Goal: Task Accomplishment & Management: Use online tool/utility

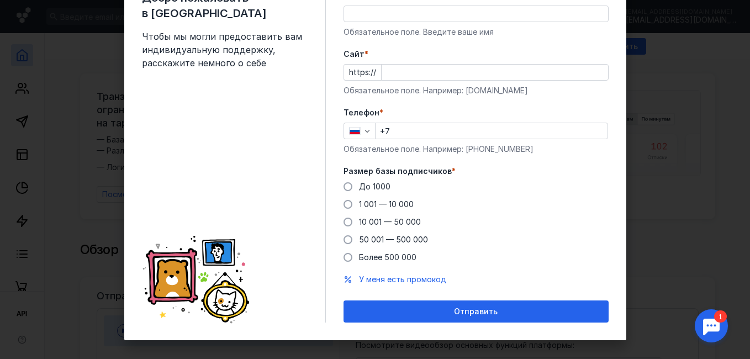
scroll to position [64, 0]
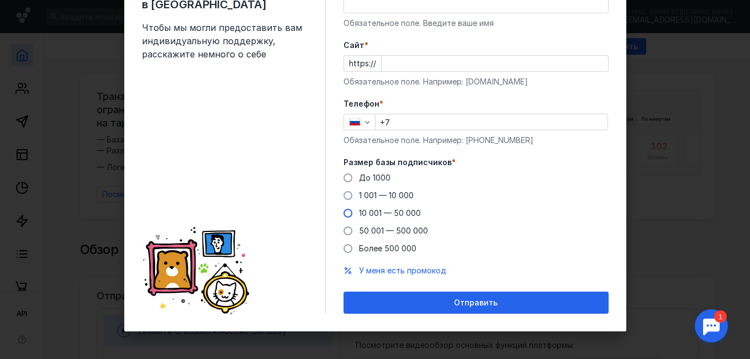
click at [349, 215] on label "10 001 — 50 000" at bounding box center [381, 213] width 77 height 11
click at [0, 0] on input "10 001 — 50 000" at bounding box center [0, 0] width 0 height 0
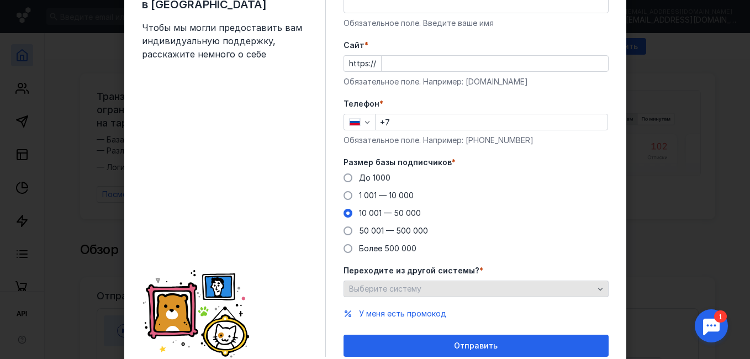
click at [418, 283] on div "Выберите систему" at bounding box center [475, 288] width 265 height 17
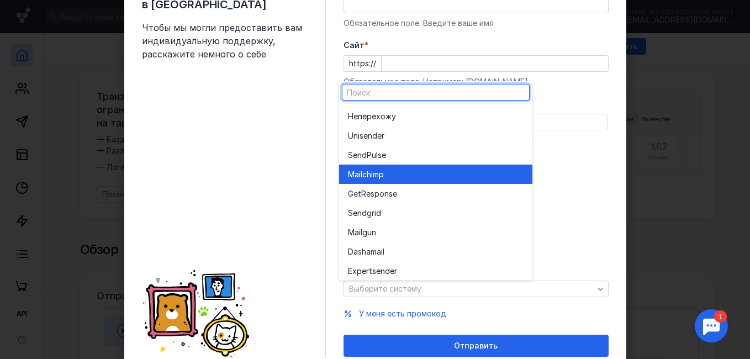
scroll to position [61, 0]
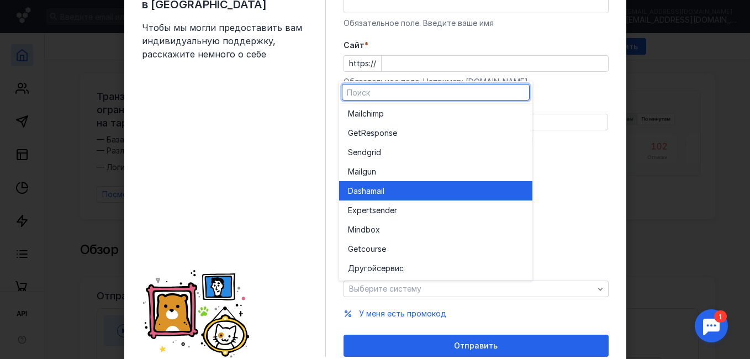
click at [395, 185] on div "Dashamai l" at bounding box center [436, 190] width 176 height 11
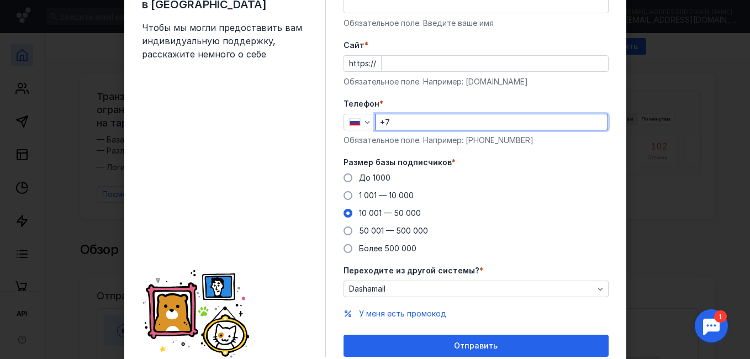
click at [410, 121] on input "+7" at bounding box center [491, 121] width 232 height 15
click at [315, 169] on div "Добро пожаловать в Sendsay Чтобы мы могли предоставить вам индивидуальную подде…" at bounding box center [234, 168] width 184 height 375
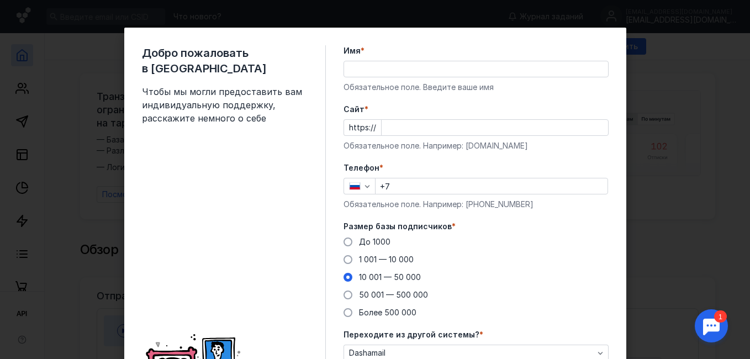
click at [402, 131] on input "Cайт *" at bounding box center [494, 127] width 226 height 15
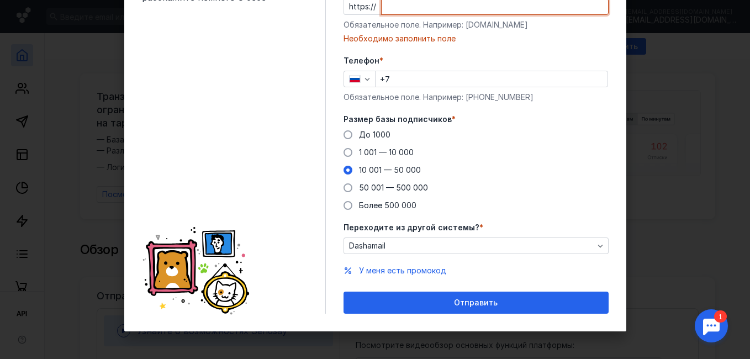
scroll to position [66, 0]
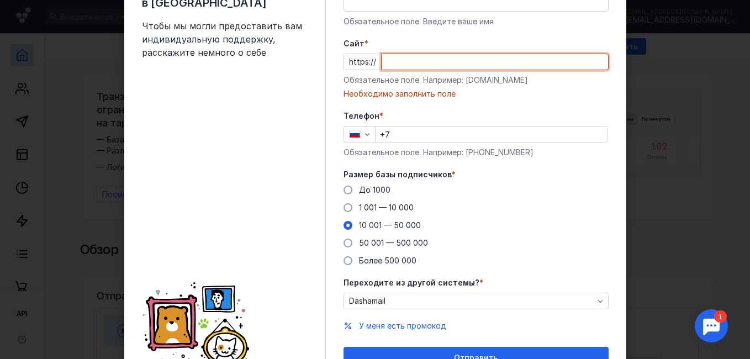
click at [416, 62] on input "Cайт *" at bounding box center [494, 61] width 226 height 15
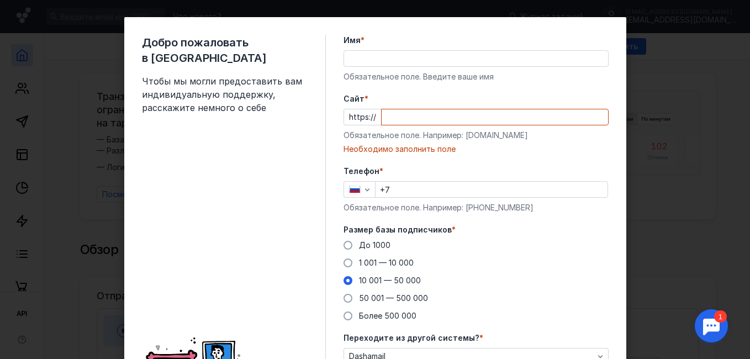
click at [378, 66] on div "Имя * Обязательное поле. Введите ваше имя" at bounding box center [475, 58] width 265 height 47
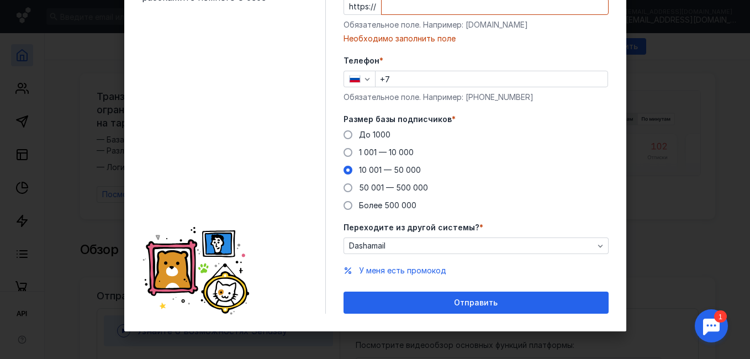
scroll to position [66, 0]
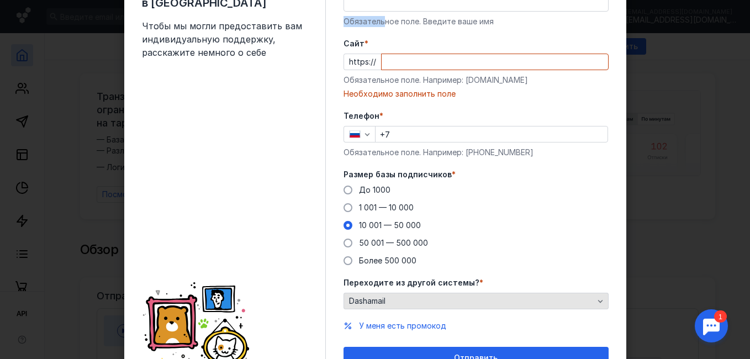
click at [411, 298] on div "Dashamail" at bounding box center [471, 300] width 250 height 9
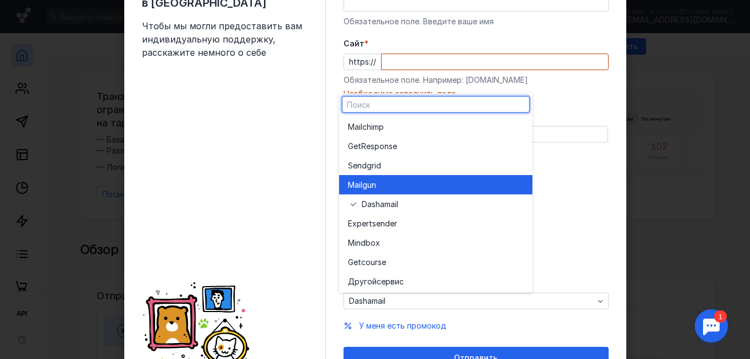
scroll to position [61, 0]
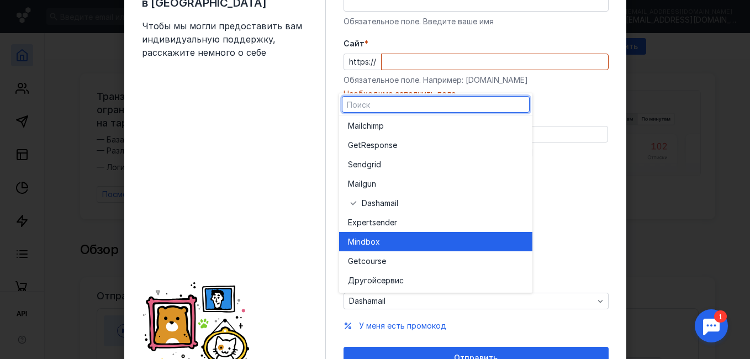
click at [382, 240] on div "Mind box" at bounding box center [436, 241] width 176 height 11
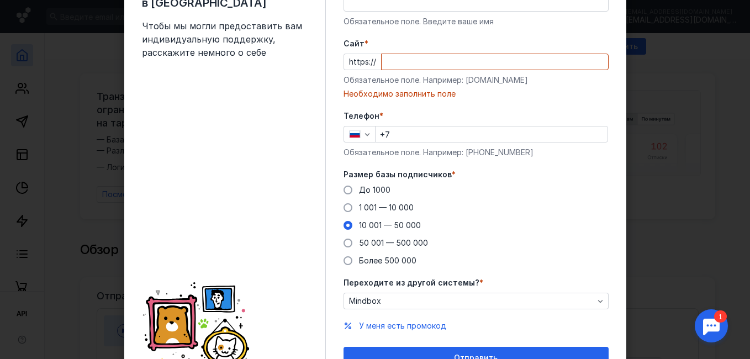
scroll to position [10, 0]
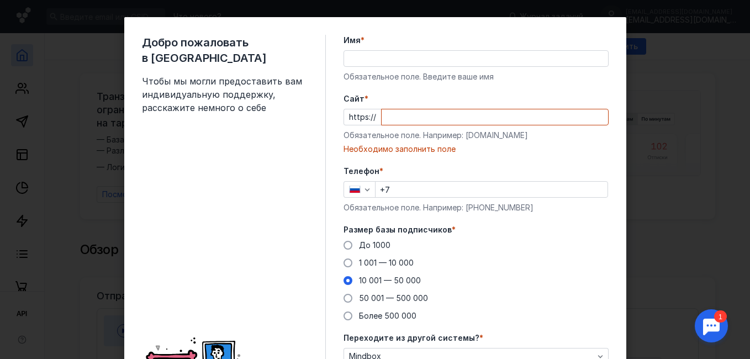
click at [418, 120] on input "Cайт *" at bounding box center [494, 116] width 226 height 15
click at [415, 116] on input "Cайт *" at bounding box center [494, 116] width 226 height 15
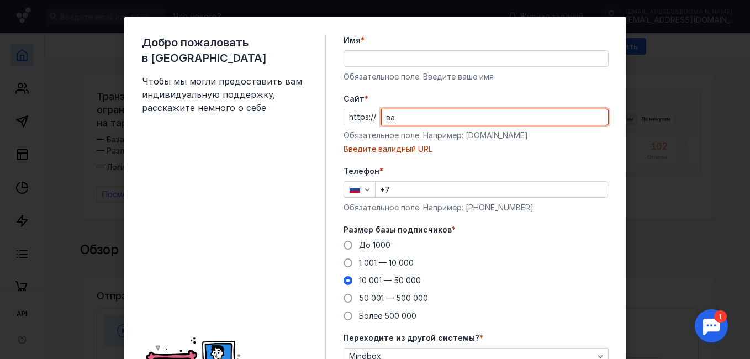
type input "в"
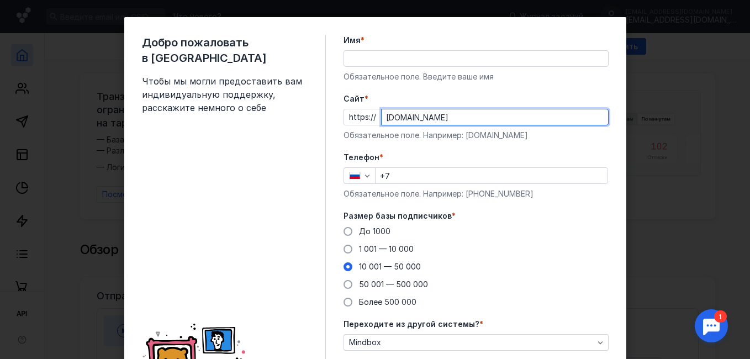
type input "[DOMAIN_NAME]"
click at [258, 150] on div "Добро пожаловать в Sendsay Чтобы мы могли предоставить вам индивидуальную подде…" at bounding box center [234, 222] width 184 height 375
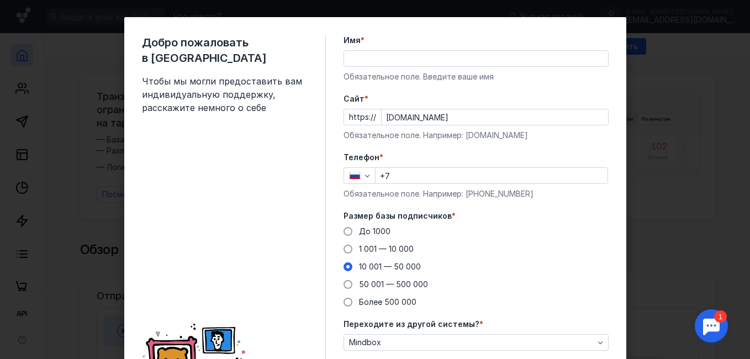
scroll to position [107, 0]
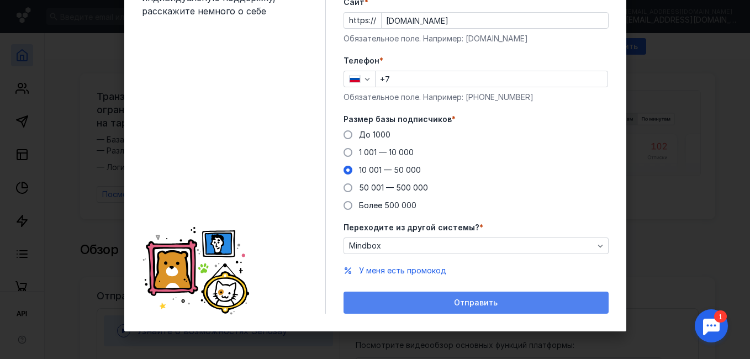
click at [430, 306] on div "Отправить" at bounding box center [476, 302] width 254 height 9
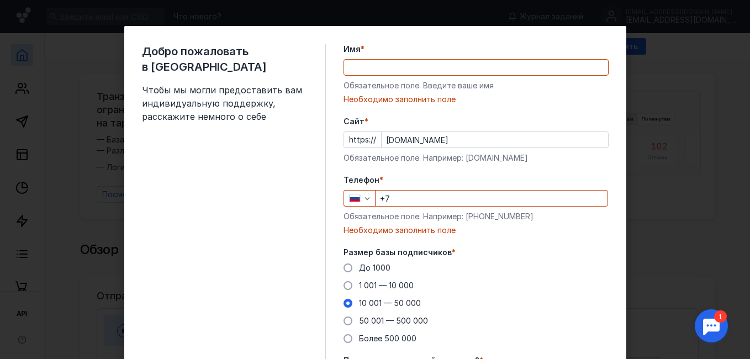
scroll to position [0, 0]
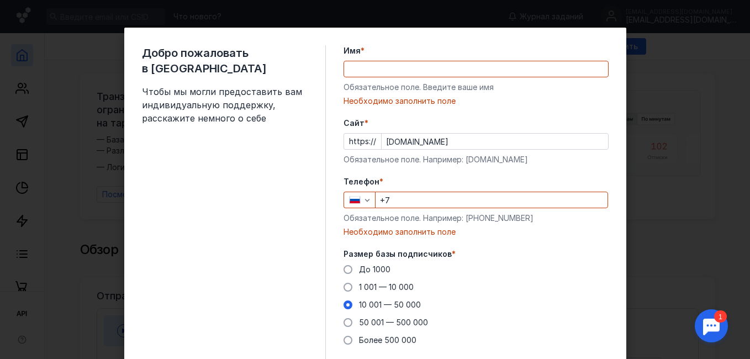
click at [407, 200] on input "+7" at bounding box center [491, 199] width 232 height 15
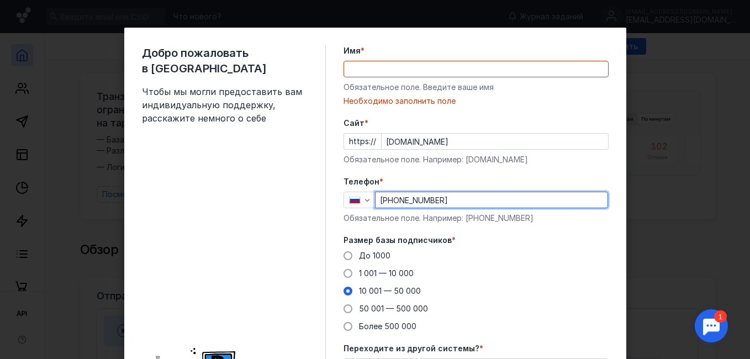
click at [453, 200] on input "[PHONE_NUMBER]" at bounding box center [491, 199] width 232 height 15
type input "[PHONE_NUMBER]"
click at [403, 70] on input "Имя *" at bounding box center [476, 68] width 264 height 15
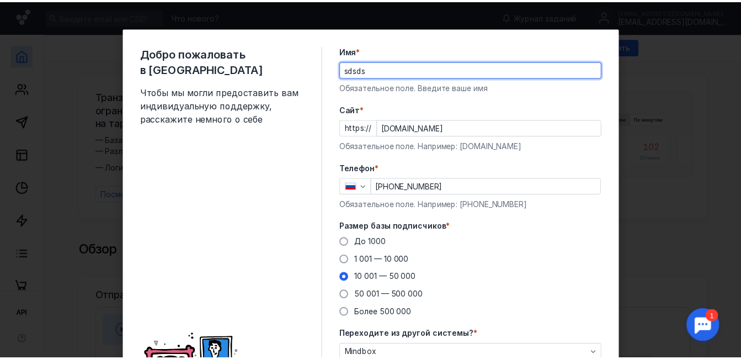
scroll to position [107, 0]
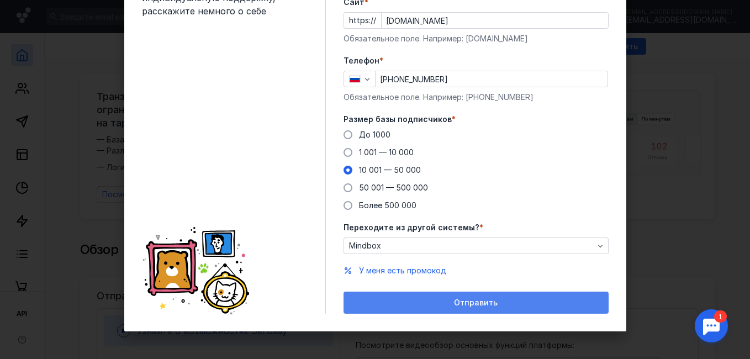
type input "sdsds"
click at [464, 306] on span "Отправить" at bounding box center [476, 302] width 44 height 9
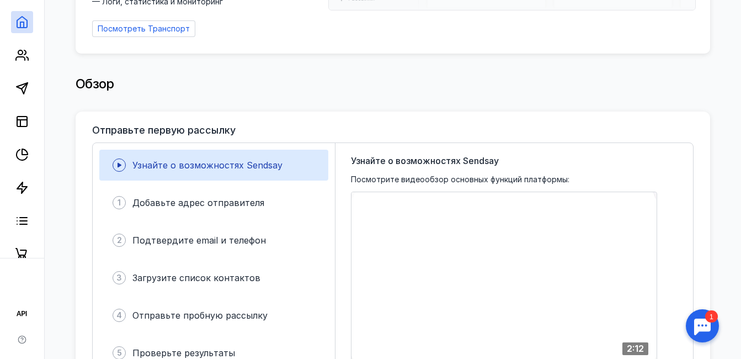
scroll to position [0, 0]
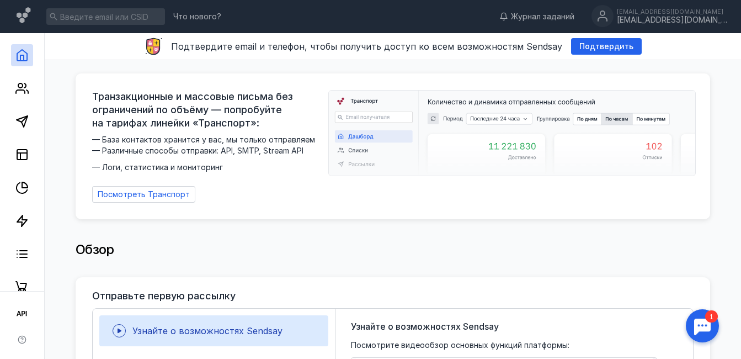
click at [328, 150] on div "Транзакционные и массовые письма без ограничений по объёму — попробуйте на тари…" at bounding box center [393, 146] width 602 height 113
click at [20, 112] on link at bounding box center [22, 121] width 22 height 22
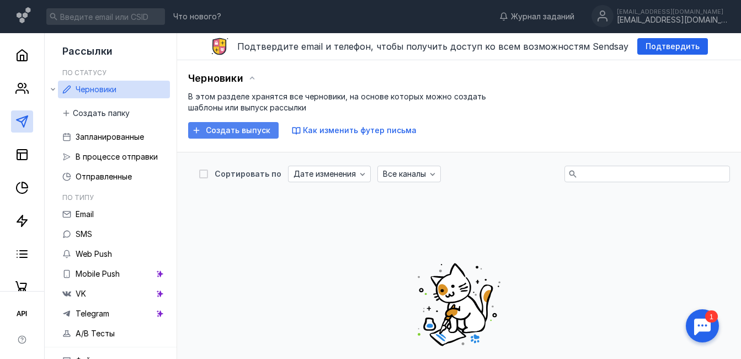
click at [228, 130] on span "Создать выпуск" at bounding box center [238, 130] width 65 height 9
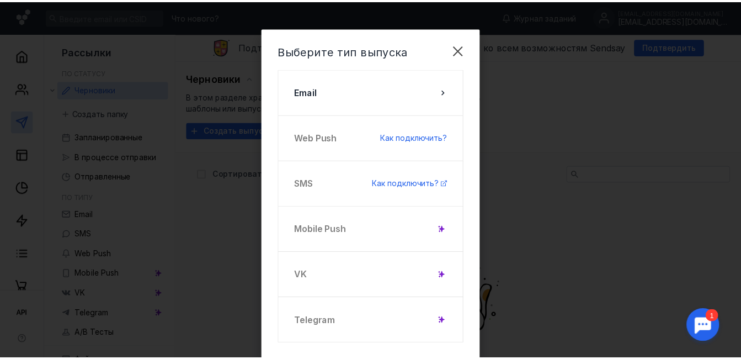
scroll to position [29, 0]
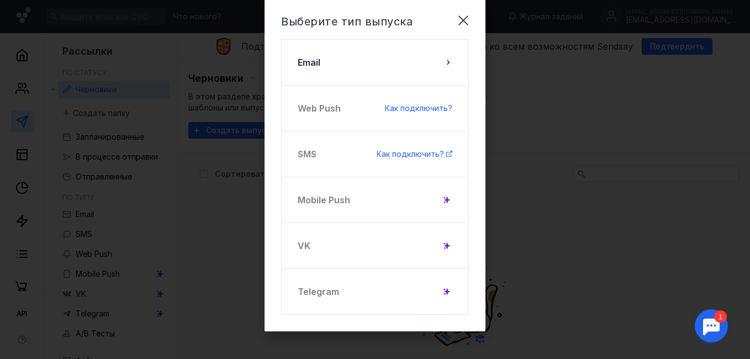
click at [526, 158] on div "Выберите тип выпуска Email Web Push Как подключить? SMS Как подключить? Mobile …" at bounding box center [375, 179] width 750 height 359
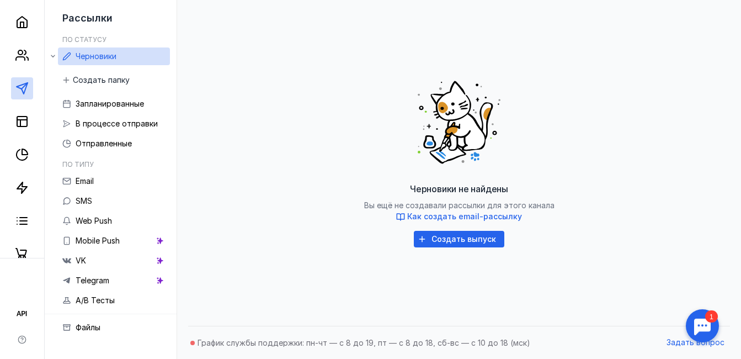
scroll to position [0, 0]
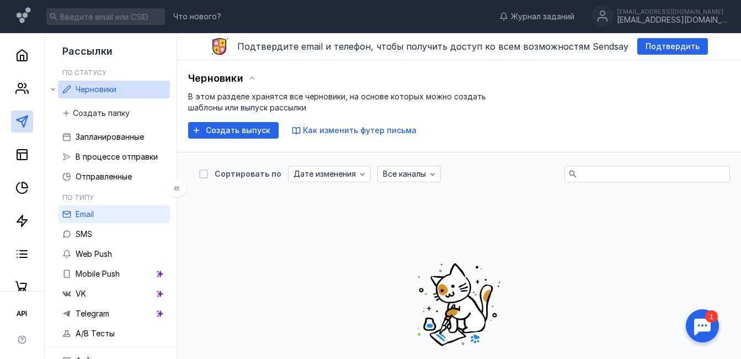
click at [110, 218] on link "Email" at bounding box center [114, 214] width 112 height 18
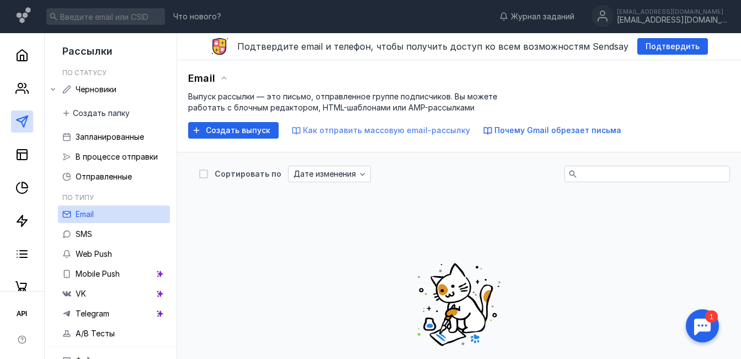
click at [359, 132] on span "Как отправить массовую email-рассылку" at bounding box center [386, 129] width 167 height 9
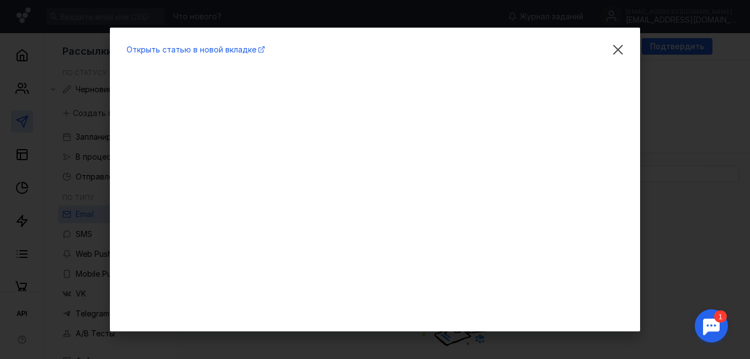
drag, startPoint x: 640, startPoint y: 162, endPoint x: 651, endPoint y: 157, distance: 11.6
click at [641, 162] on div "Открыть статью в новой вкладке" at bounding box center [375, 179] width 750 height 359
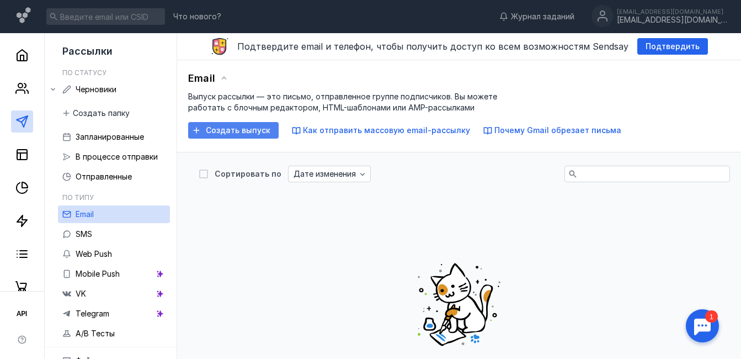
click at [237, 135] on span "Создать выпуск" at bounding box center [238, 130] width 65 height 9
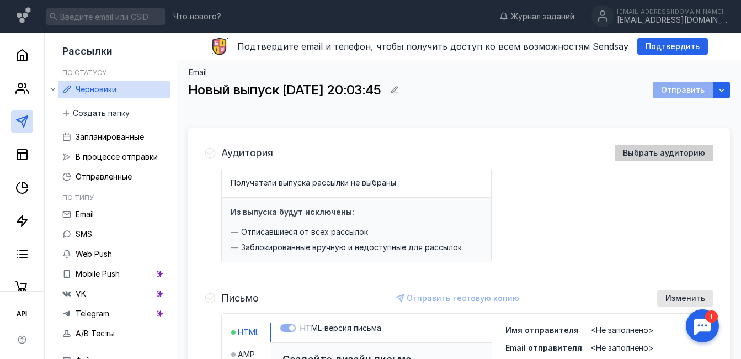
click at [641, 156] on span "Выбрать аудиторию" at bounding box center [664, 153] width 82 height 9
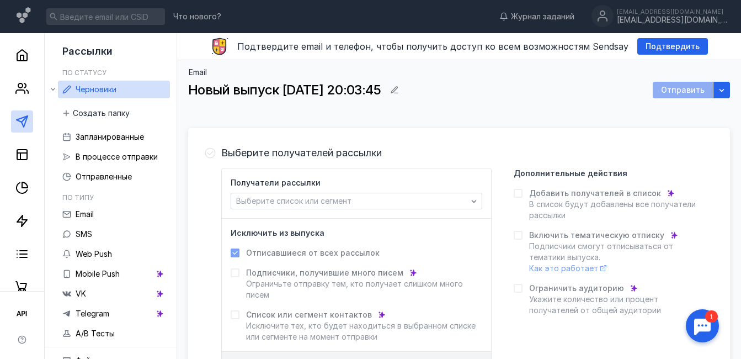
scroll to position [55, 0]
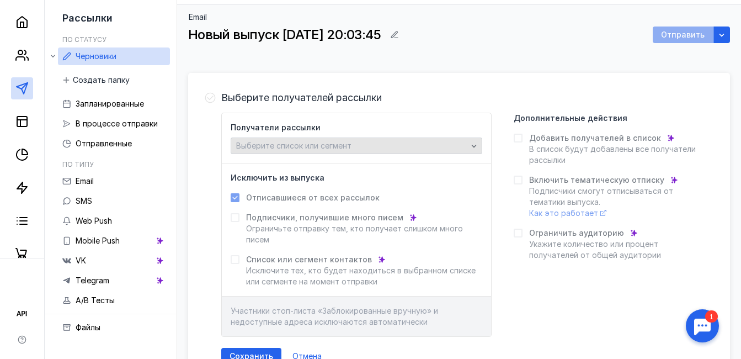
click at [389, 140] on div "Выберите список или сегмент" at bounding box center [357, 145] width 252 height 17
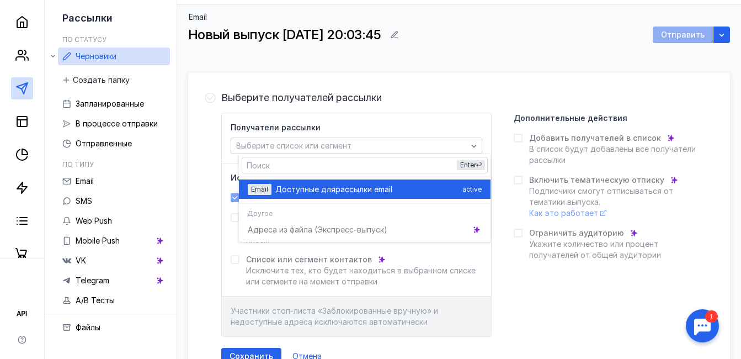
click at [321, 186] on span "Доступные для" at bounding box center [305, 189] width 60 height 11
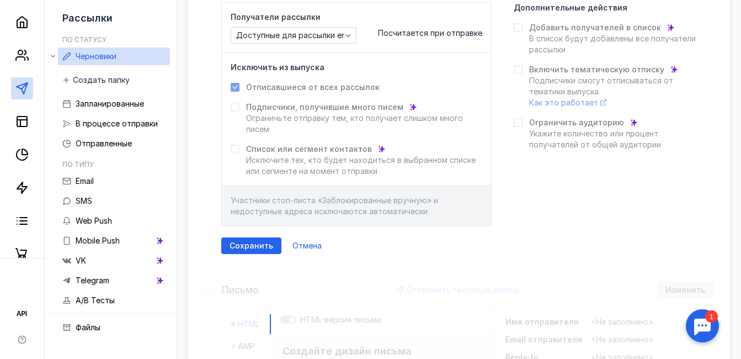
scroll to position [276, 0]
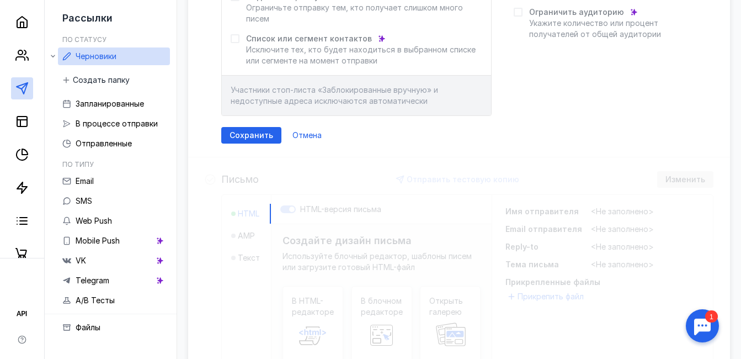
click at [267, 145] on div "Выберите получателей рассылки Получатели рассылки Доступные для рассылки email …" at bounding box center [459, 6] width 542 height 303
click at [264, 135] on span "Сохранить" at bounding box center [252, 135] width 44 height 9
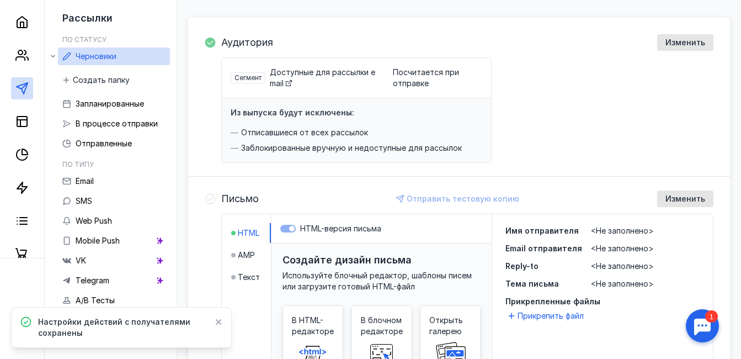
scroll to position [0, 0]
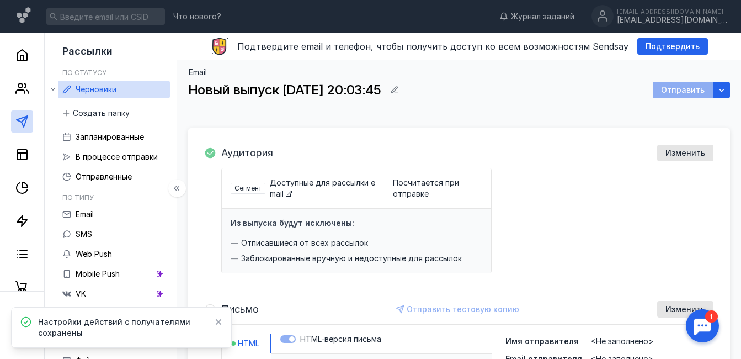
click at [133, 88] on link "Черновики" at bounding box center [114, 90] width 112 height 18
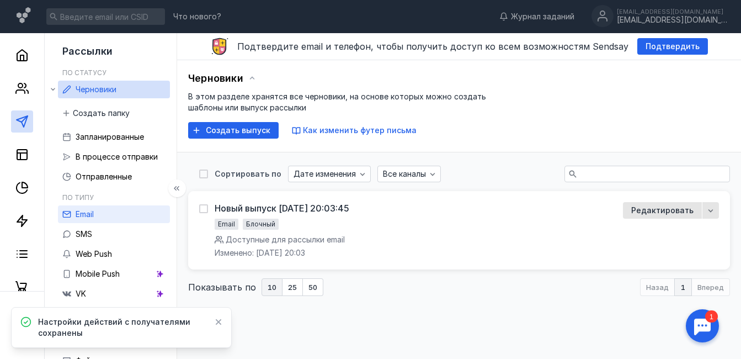
click at [108, 210] on link "Email" at bounding box center [114, 214] width 112 height 18
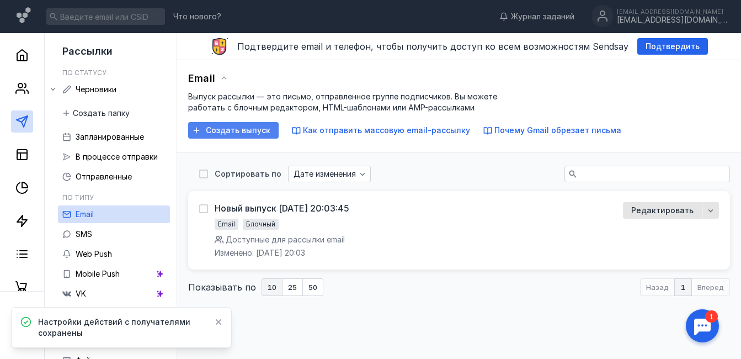
click at [243, 129] on span "Создать выпуск" at bounding box center [238, 130] width 65 height 9
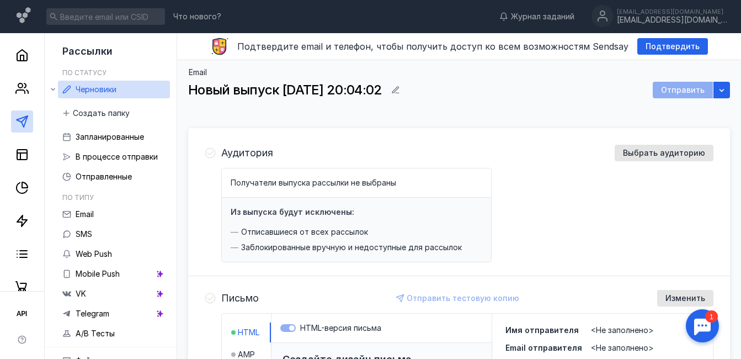
scroll to position [55, 0]
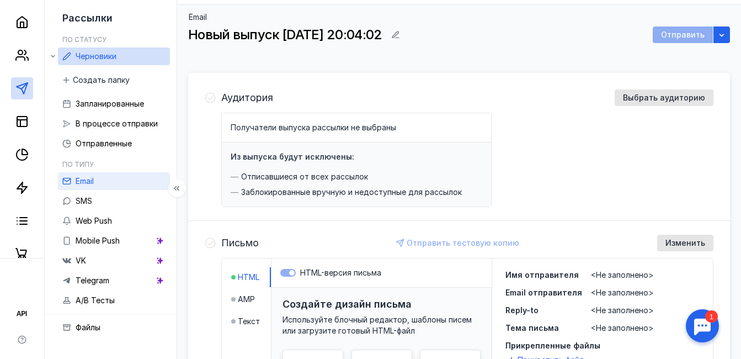
click at [113, 184] on link "Email" at bounding box center [114, 181] width 112 height 18
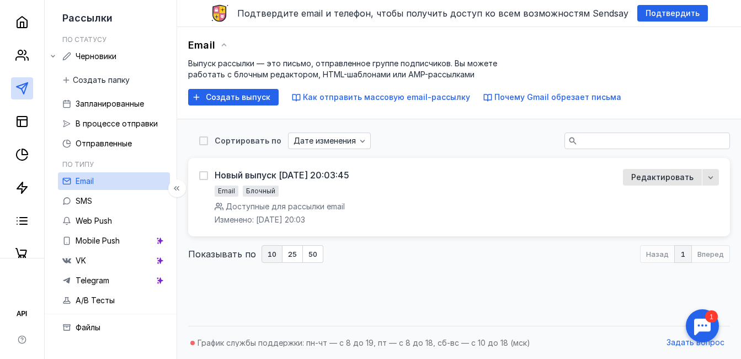
scroll to position [33, 0]
click at [124, 190] on ul "Email SMS Web Push Mobile Push VK Telegram A/B Тесты" at bounding box center [114, 240] width 112 height 137
click at [124, 178] on link "Email" at bounding box center [114, 181] width 112 height 18
click at [230, 94] on span "Создать выпуск" at bounding box center [238, 97] width 65 height 9
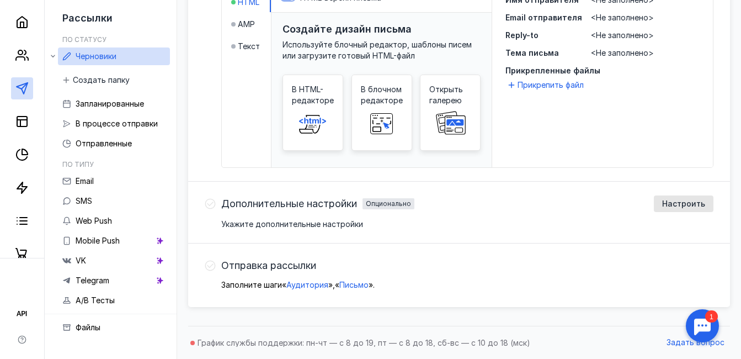
scroll to position [109, 0]
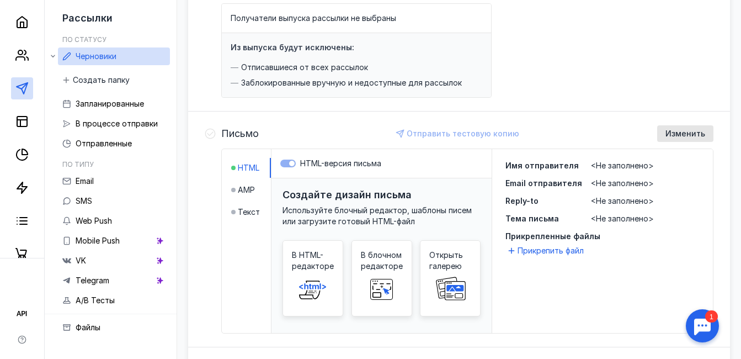
click at [353, 214] on span "Используйте блочный редактор, шаблоны писем или загрузите готовый HTML-файл" at bounding box center [377, 215] width 189 height 20
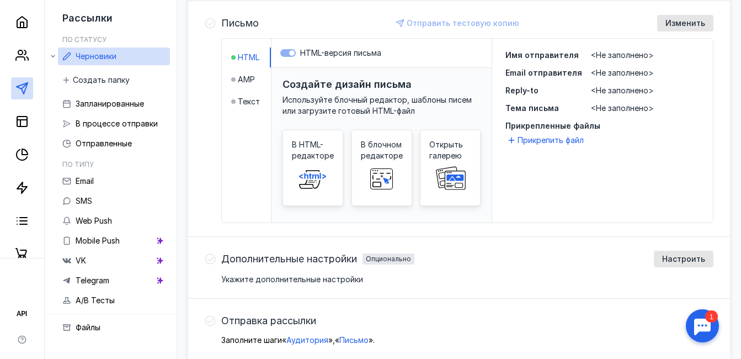
scroll to position [330, 0]
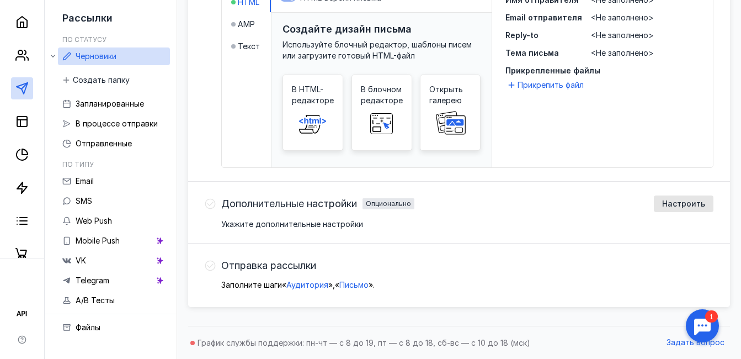
click at [424, 257] on div "Отправка рассылки Заполните шаги « Аудитория » , « Письмо » ." at bounding box center [459, 273] width 542 height 61
click at [669, 203] on span "Настроить" at bounding box center [683, 203] width 43 height 9
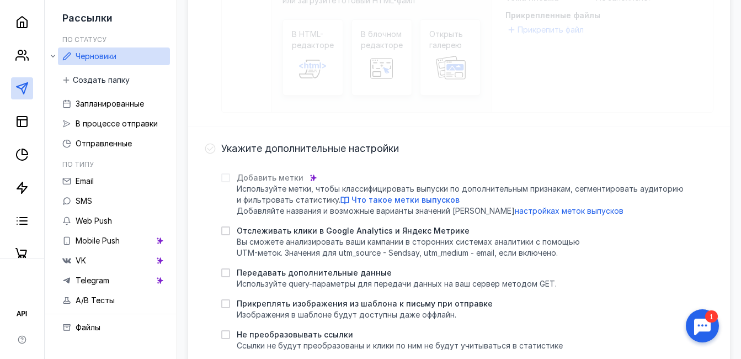
scroll to position [441, 0]
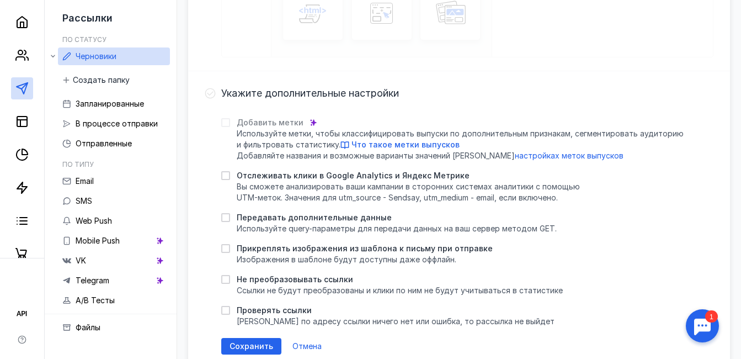
drag, startPoint x: 235, startPoint y: 176, endPoint x: 234, endPoint y: 200, distance: 24.3
click at [230, 178] on icon at bounding box center [226, 176] width 8 height 8
click at [229, 177] on input "Отслеживать клики в Google Analytics и Яндекс Метрике Вы cможете анализировать …" at bounding box center [224, 173] width 7 height 7
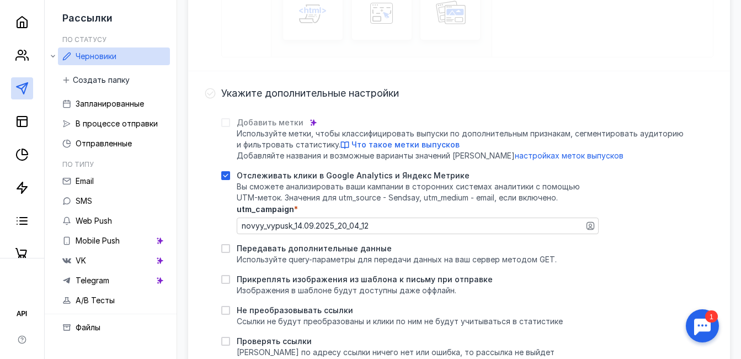
click at [237, 215] on div "Отслеживать клики в Google Analytics и Яндекс Метрике Вы cможете анализировать …" at bounding box center [410, 202] width 378 height 64
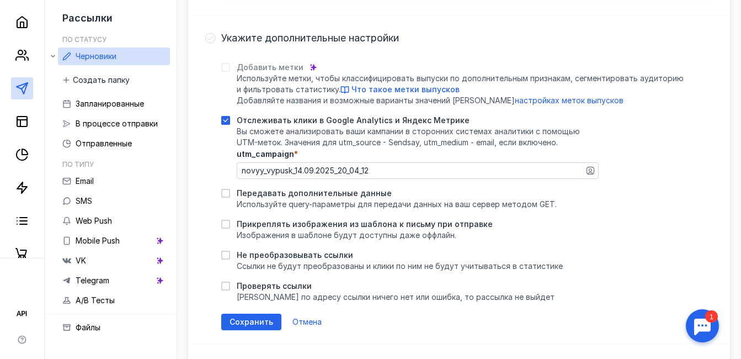
click at [230, 118] on icon at bounding box center [226, 120] width 8 height 8
click at [229, 118] on input "Отслеживать клики в Google Analytics и Яндекс Метрике Вы cможете анализировать …" at bounding box center [224, 118] width 7 height 7
checkbox input "false"
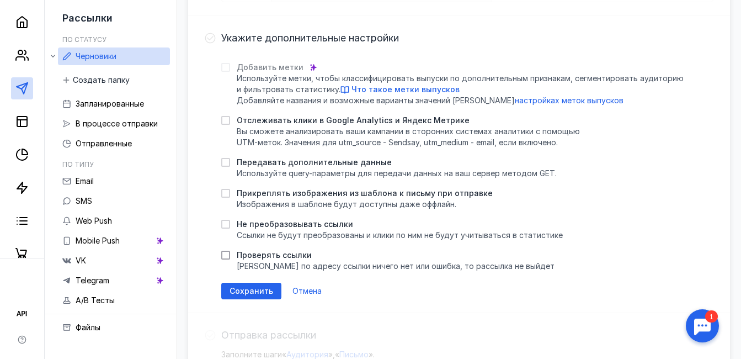
click at [228, 256] on icon at bounding box center [225, 255] width 5 height 4
click at [229, 256] on input "Проверять ссылки [PERSON_NAME] по адресу ссылки ничего нет или ошибка, то рассы…" at bounding box center [224, 253] width 7 height 7
checkbox input "true"
click at [230, 222] on icon at bounding box center [226, 224] width 8 height 8
click at [229, 222] on input "Не преобразовывать ссылки Ссылки не будут преобразованы и клики по ним не будут…" at bounding box center [224, 222] width 7 height 7
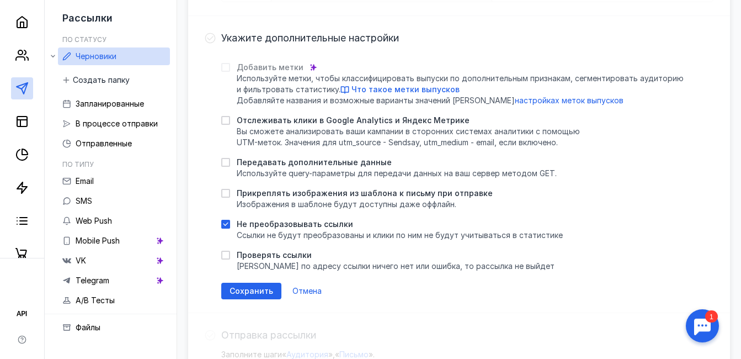
checkbox input "true"
checkbox input "false"
click at [230, 222] on icon at bounding box center [226, 224] width 8 height 8
click at [229, 222] on input "Не преобразовывать ссылки Ссылки не будут преобразованы и клики по ним не будут…" at bounding box center [224, 222] width 7 height 7
checkbox input "false"
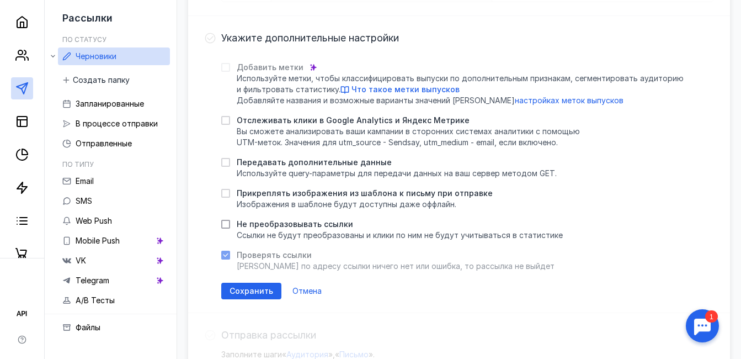
checkbox input "true"
click at [230, 70] on icon at bounding box center [226, 67] width 8 height 8
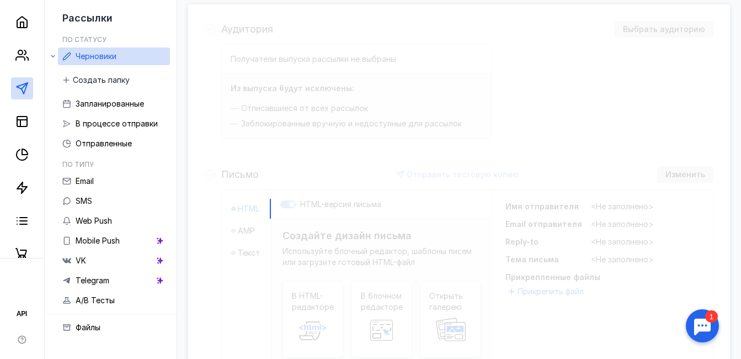
scroll to position [0, 0]
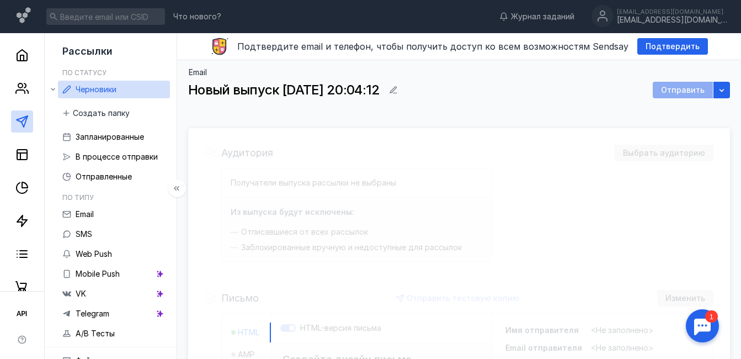
click at [129, 91] on link "Черновики" at bounding box center [114, 90] width 112 height 18
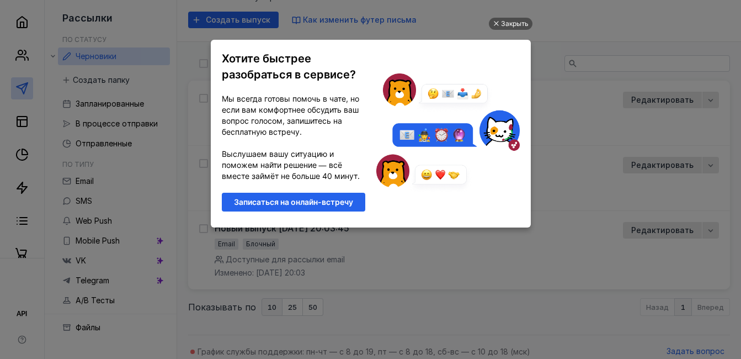
click at [589, 27] on ul "Закрыть Хотите быстрее разобраться в сервисе? Мы всегда готовы помочь в чате, н…" at bounding box center [370, 180] width 741 height 359
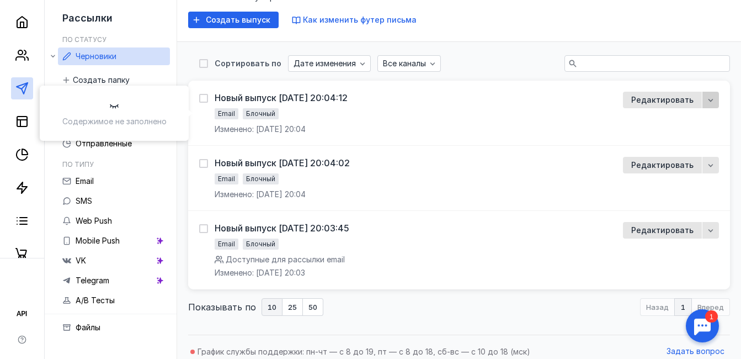
click at [713, 102] on icon "button" at bounding box center [711, 100] width 9 height 9
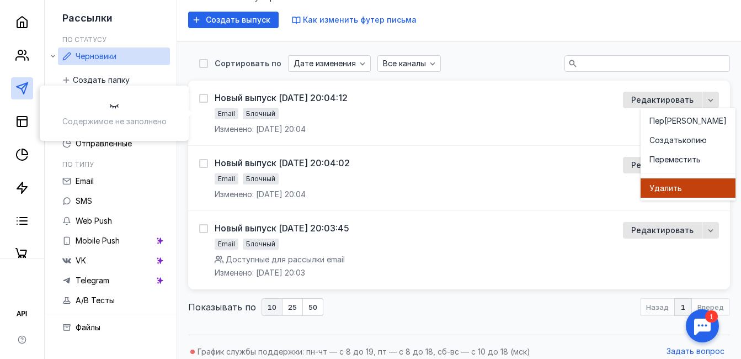
click at [669, 184] on span "ить" at bounding box center [675, 188] width 13 height 11
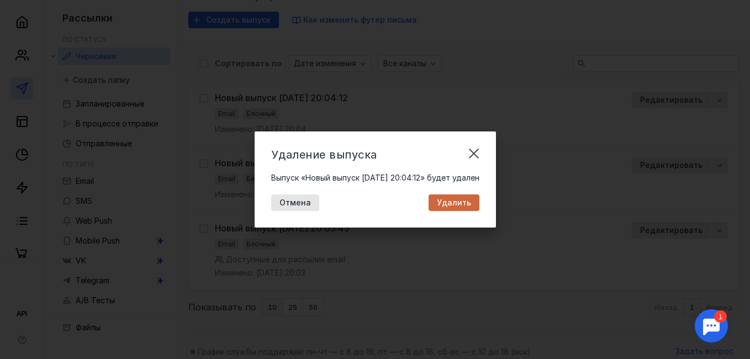
click at [476, 197] on div "Удалить" at bounding box center [453, 202] width 51 height 17
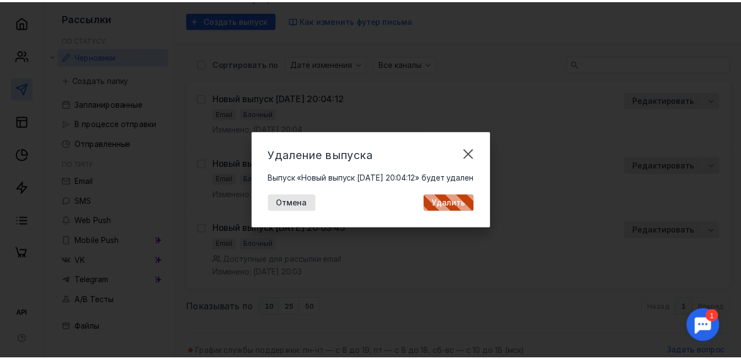
scroll to position [65, 0]
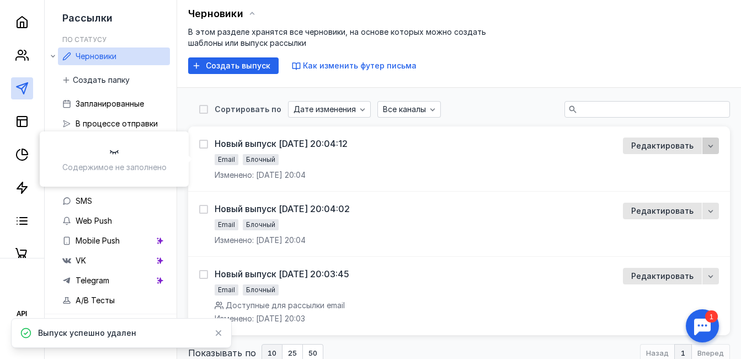
click at [709, 146] on icon "button" at bounding box center [711, 145] width 9 height 9
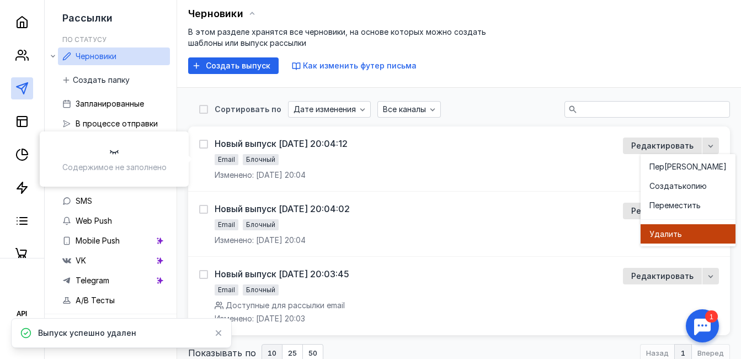
click at [656, 235] on span "Удал" at bounding box center [659, 234] width 19 height 11
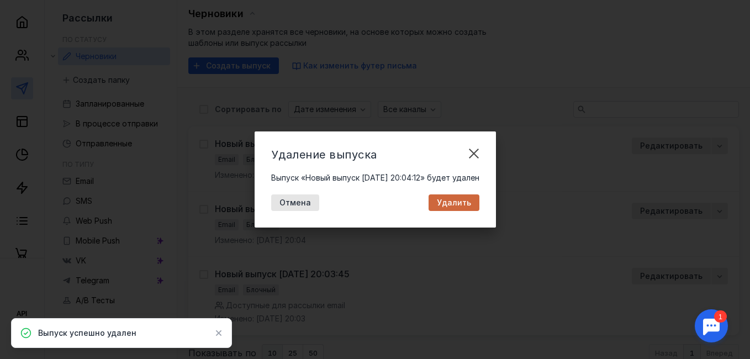
click at [468, 200] on span "Удалить" at bounding box center [454, 202] width 34 height 9
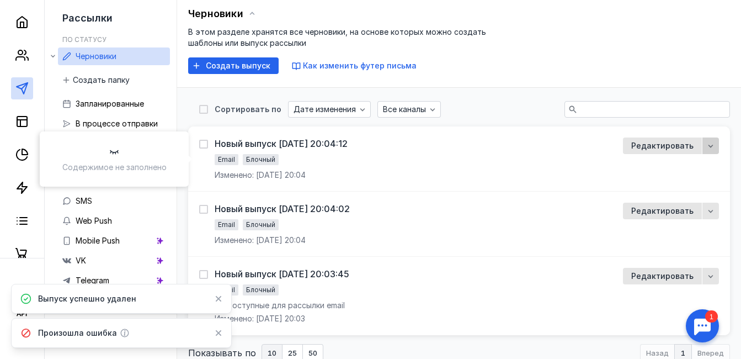
drag, startPoint x: 715, startPoint y: 144, endPoint x: 700, endPoint y: 146, distance: 15.7
click at [715, 144] on div "button" at bounding box center [711, 145] width 11 height 11
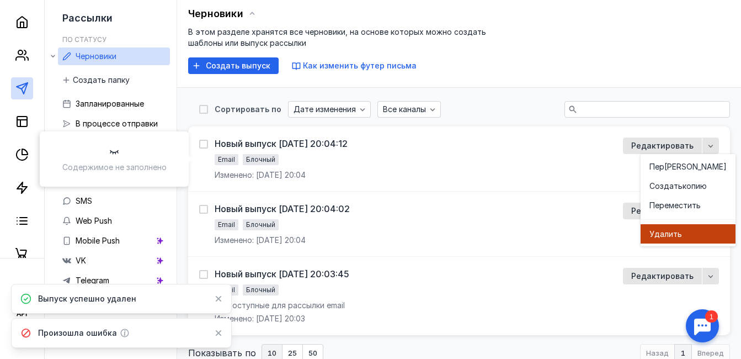
click at [660, 230] on span "Удал" at bounding box center [659, 234] width 19 height 11
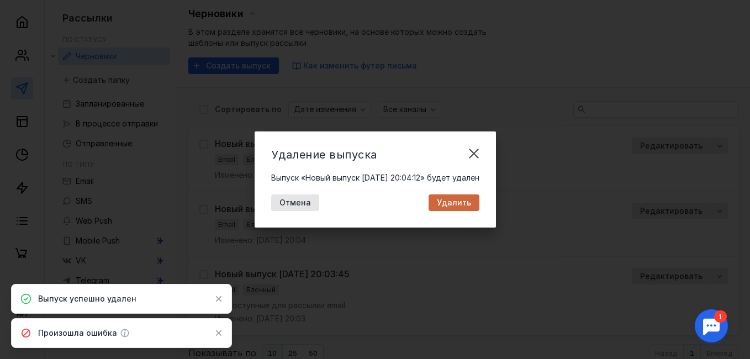
click at [458, 206] on span "Удалить" at bounding box center [454, 202] width 34 height 9
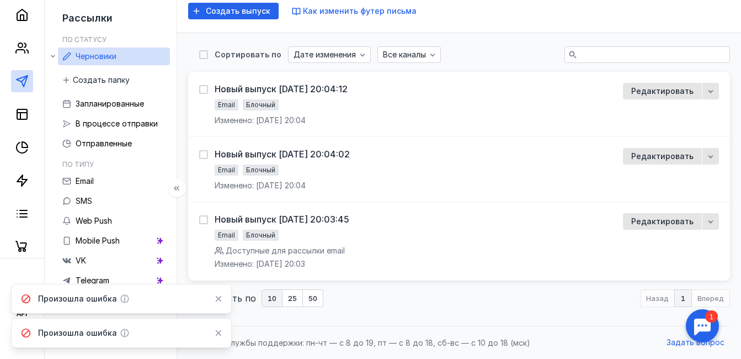
scroll to position [0, 0]
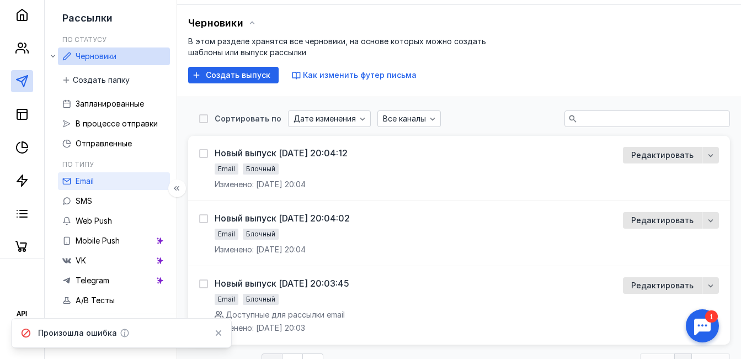
click at [134, 177] on link "Email" at bounding box center [114, 181] width 112 height 18
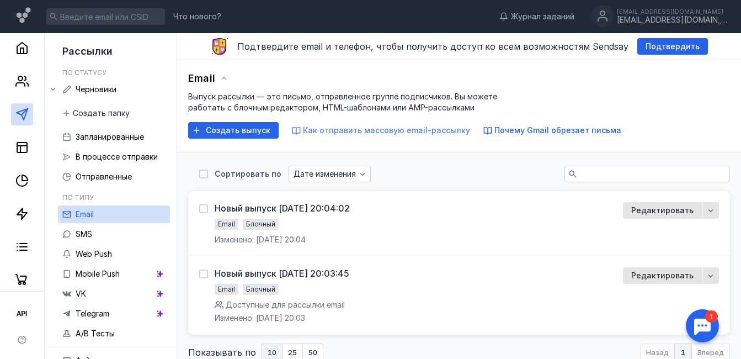
click at [340, 134] on span "Как отправить массовую email-рассылку" at bounding box center [386, 129] width 167 height 9
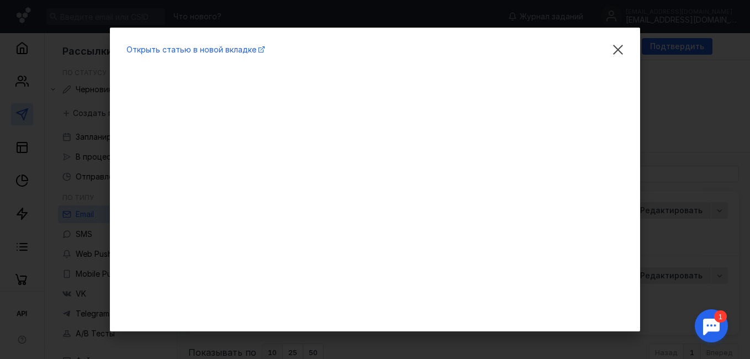
click at [706, 155] on div "Открыть статью в новой вкладке" at bounding box center [375, 179] width 750 height 359
